Goal: Task Accomplishment & Management: Manage account settings

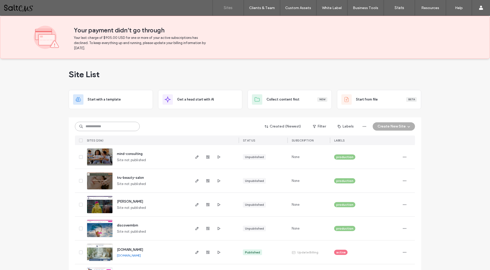
click at [117, 126] on input at bounding box center [107, 126] width 65 height 9
type input "*****"
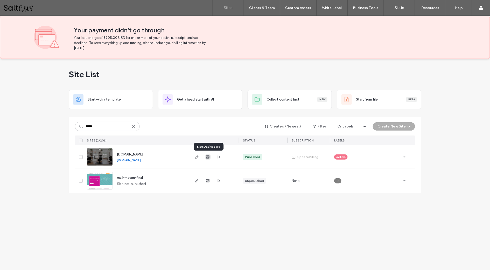
click at [208, 158] on use "button" at bounding box center [208, 157] width 3 height 3
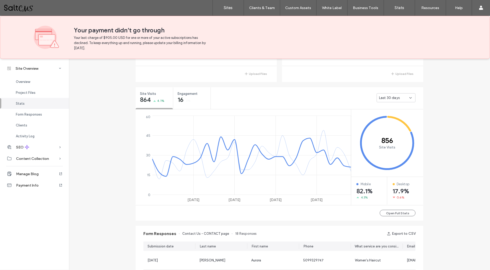
scroll to position [172, 0]
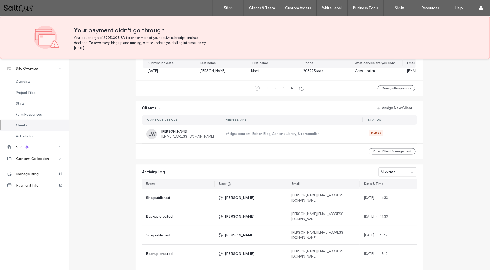
scroll to position [442, 0]
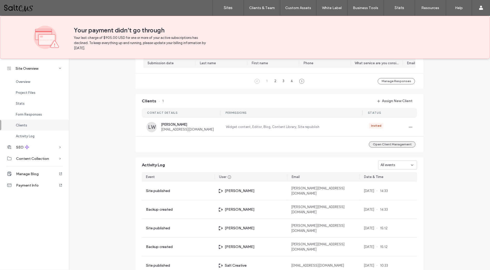
click at [392, 148] on button "Open Client Management" at bounding box center [392, 145] width 47 height 6
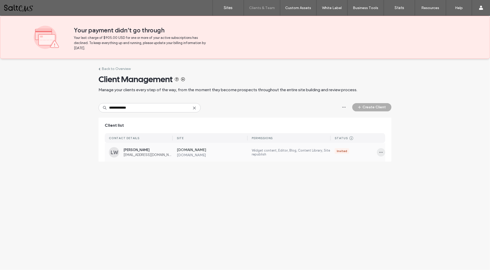
click at [381, 153] on icon "button" at bounding box center [381, 152] width 4 height 4
click at [326, 159] on div "[DOMAIN_NAME] [DOMAIN_NAME] Widget content, Editor, Blog, Content Library, Site…" at bounding box center [279, 152] width 213 height 19
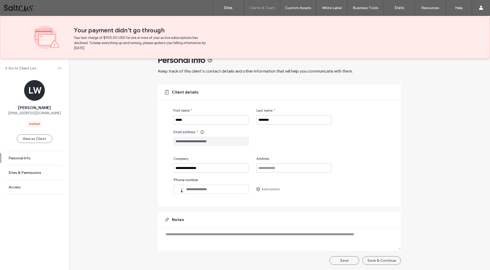
scroll to position [14, 0]
click at [387, 261] on button "Save & Continue" at bounding box center [382, 261] width 39 height 9
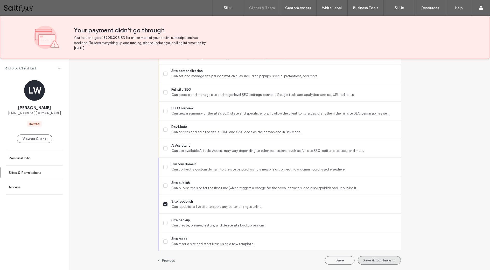
scroll to position [441, 0]
click at [371, 259] on button "Save & Continue" at bounding box center [379, 261] width 43 height 9
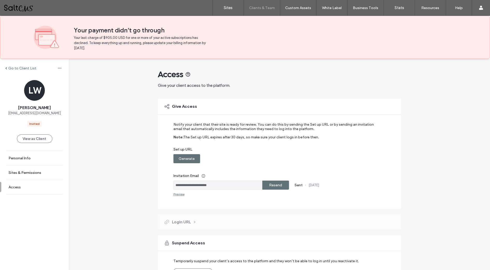
click at [274, 186] on label "Resend" at bounding box center [276, 186] width 13 height 10
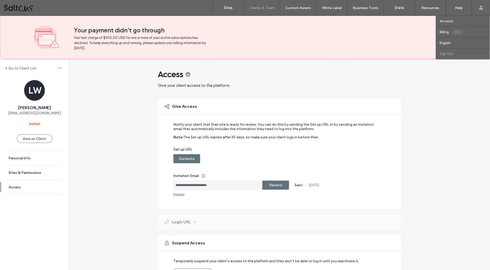
click at [445, 52] on label "Sign Out" at bounding box center [447, 54] width 14 height 4
